Goal: Check status: Check status

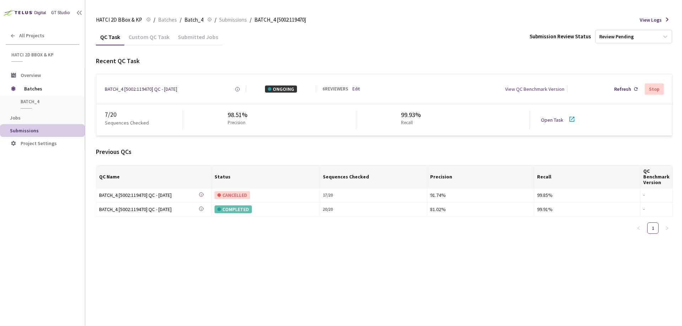
click at [191, 40] on div "Submitted Jobs" at bounding box center [198, 39] width 49 height 12
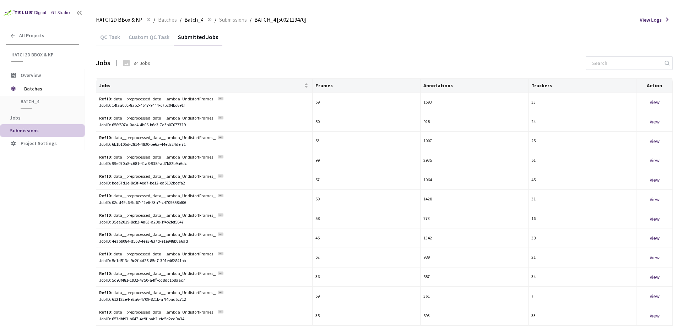
click at [151, 39] on div "Custom QC Task" at bounding box center [148, 39] width 49 height 12
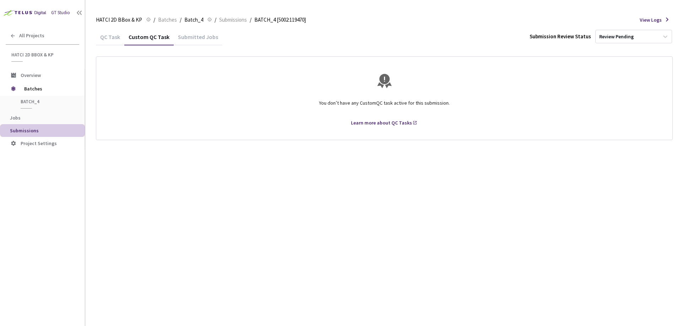
click at [104, 36] on div "QC Task" at bounding box center [110, 39] width 28 height 12
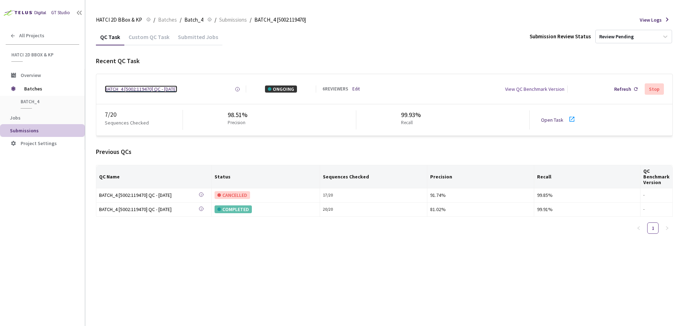
click at [167, 89] on div "BATCH_4 [5002:119470] QC - [DATE]" at bounding box center [141, 89] width 72 height 7
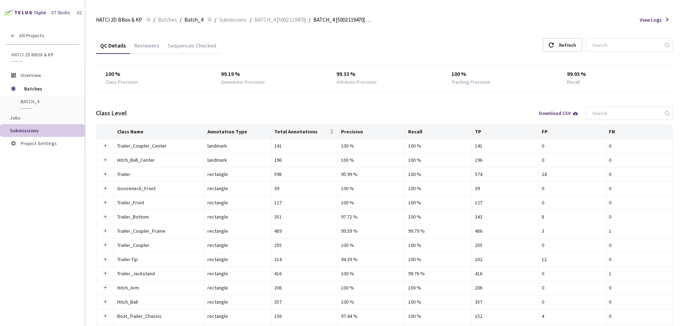
click at [147, 51] on div "Reviewers" at bounding box center [146, 48] width 33 height 12
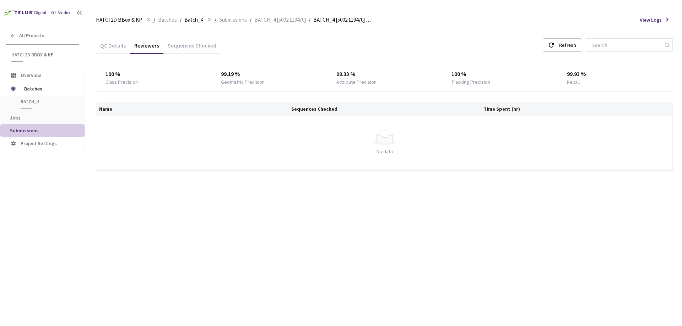
click at [182, 45] on div "Sequences Checked" at bounding box center [191, 48] width 57 height 12
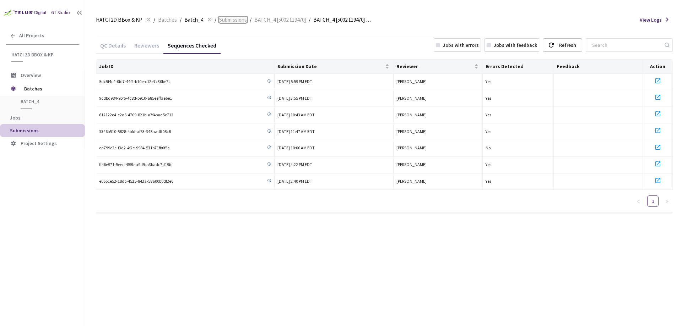
click at [241, 20] on span "Submissions" at bounding box center [233, 20] width 28 height 9
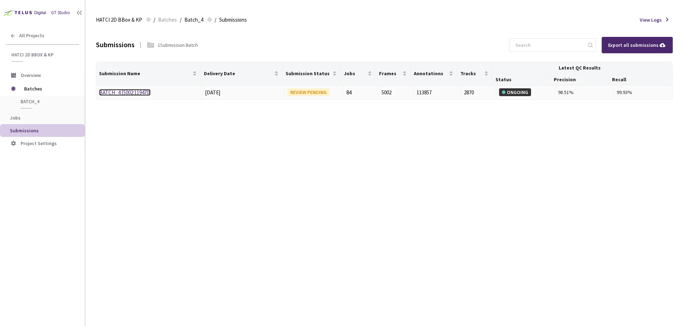
click at [132, 92] on link "BATCH_4 [5002:119470]" at bounding box center [124, 92] width 51 height 7
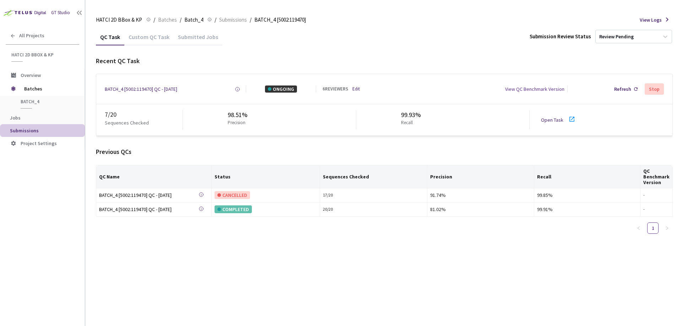
click at [455, 142] on div "Recent QC Task BATCH_4 [5002:119470] QC - [DATE] Created at [DATE] 7:51 AM EDT …" at bounding box center [384, 147] width 577 height 183
click at [561, 120] on link "Open Task" at bounding box center [552, 120] width 22 height 6
